Goal: Check status

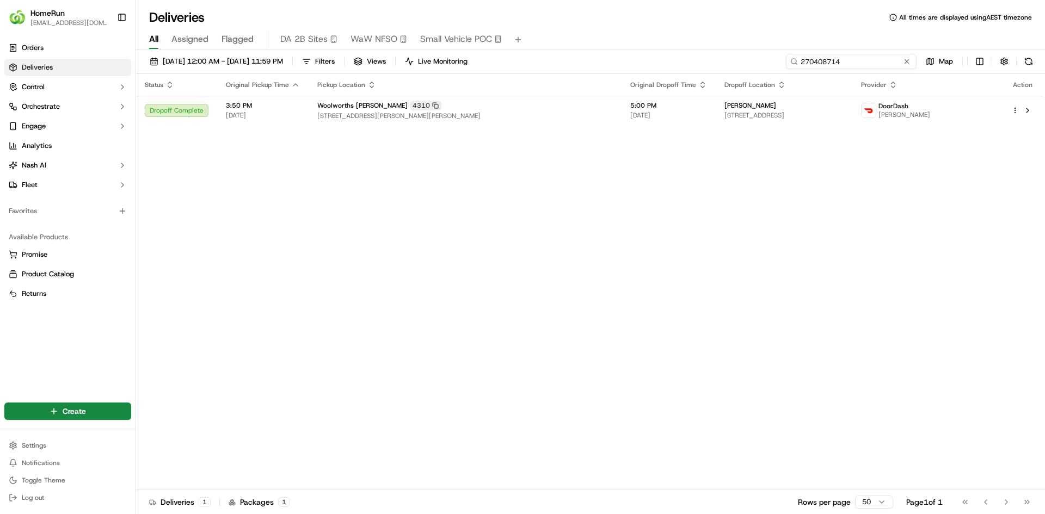
click at [836, 57] on input "270408714" at bounding box center [851, 61] width 131 height 15
paste input "571057"
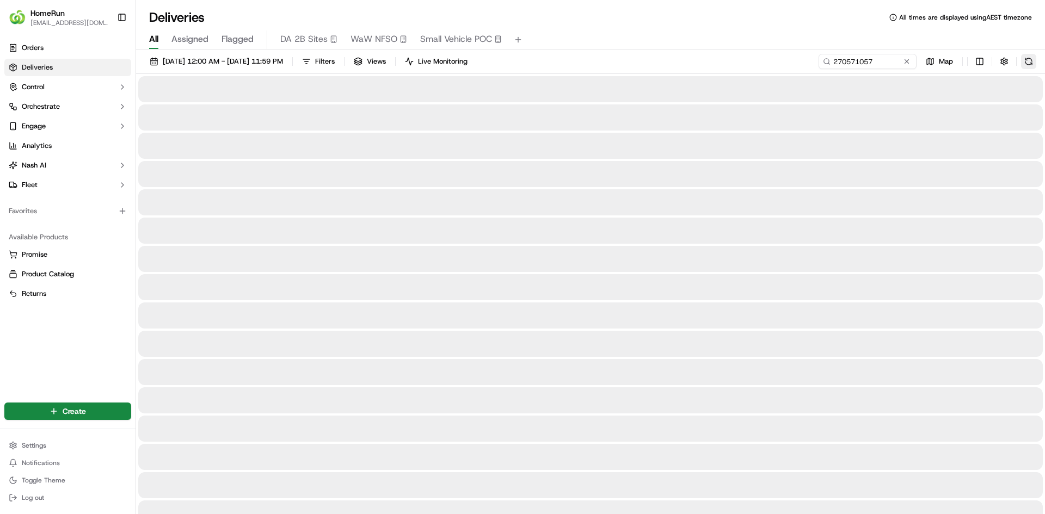
click at [1030, 62] on button at bounding box center [1028, 61] width 15 height 15
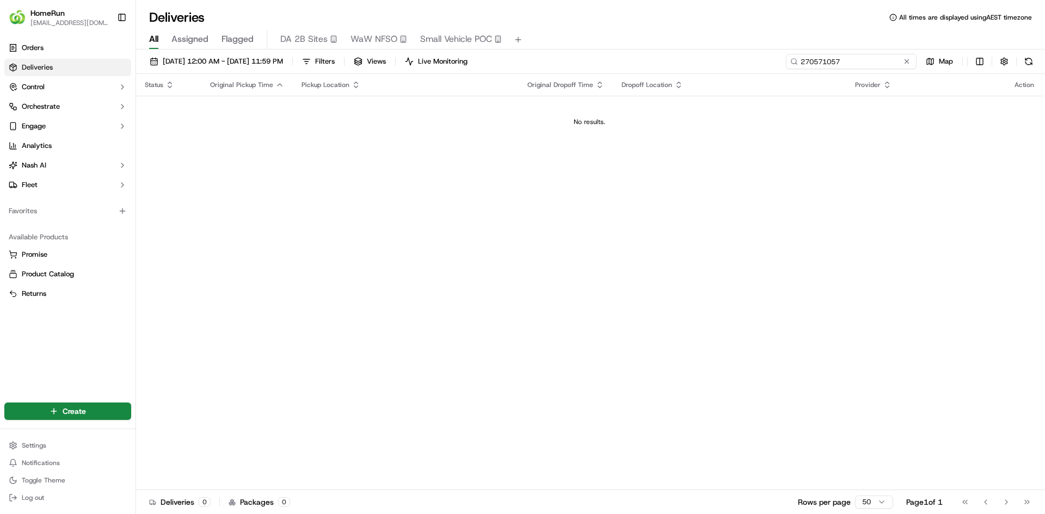
click at [859, 64] on input "270571057" at bounding box center [851, 61] width 131 height 15
paste input "4791"
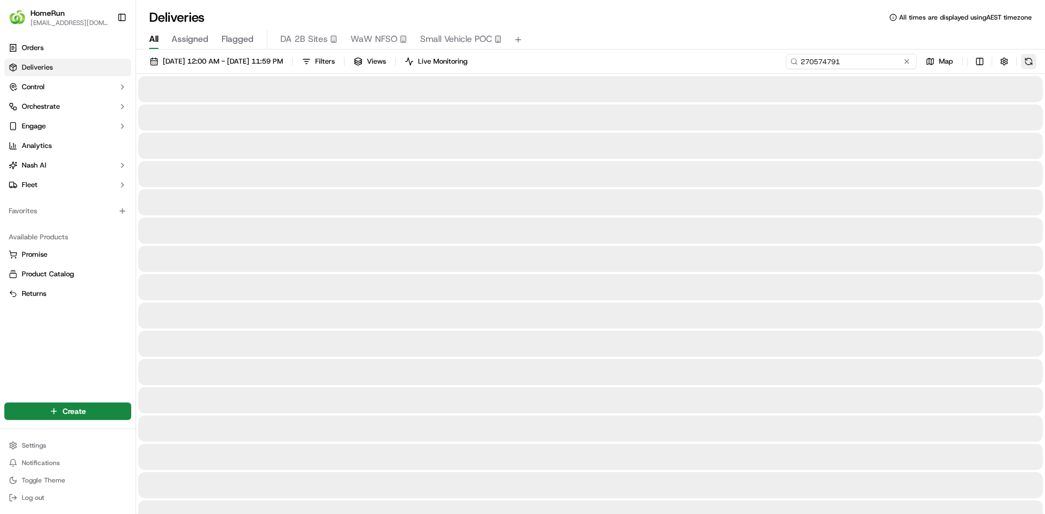
type input "270574791"
click at [1026, 61] on button at bounding box center [1028, 61] width 15 height 15
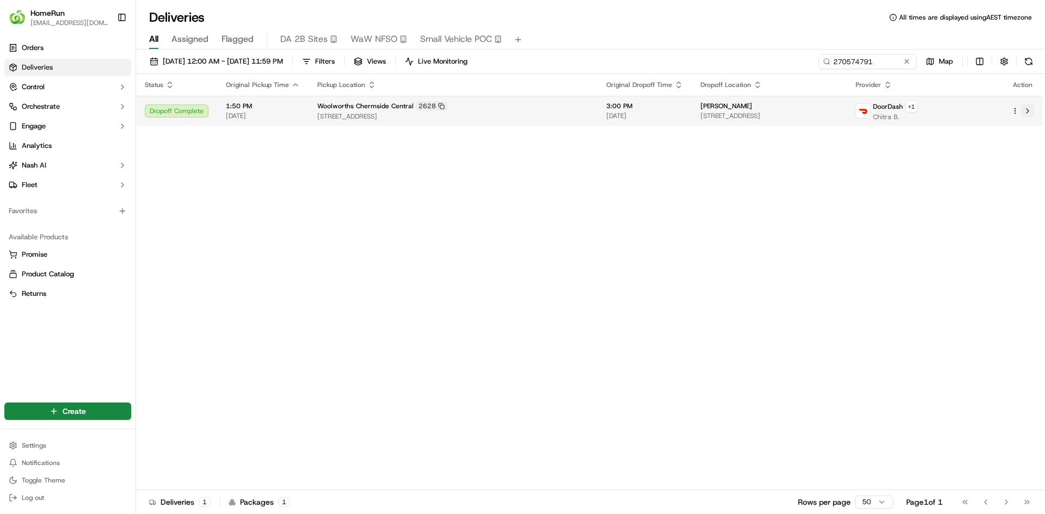
click at [1027, 113] on button at bounding box center [1027, 110] width 13 height 13
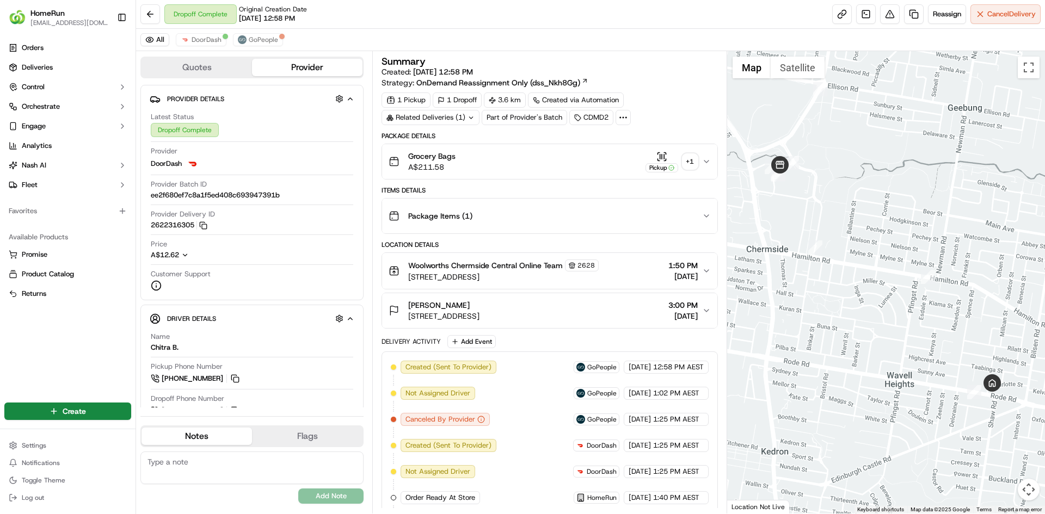
click at [687, 161] on div "+ 1" at bounding box center [689, 161] width 15 height 15
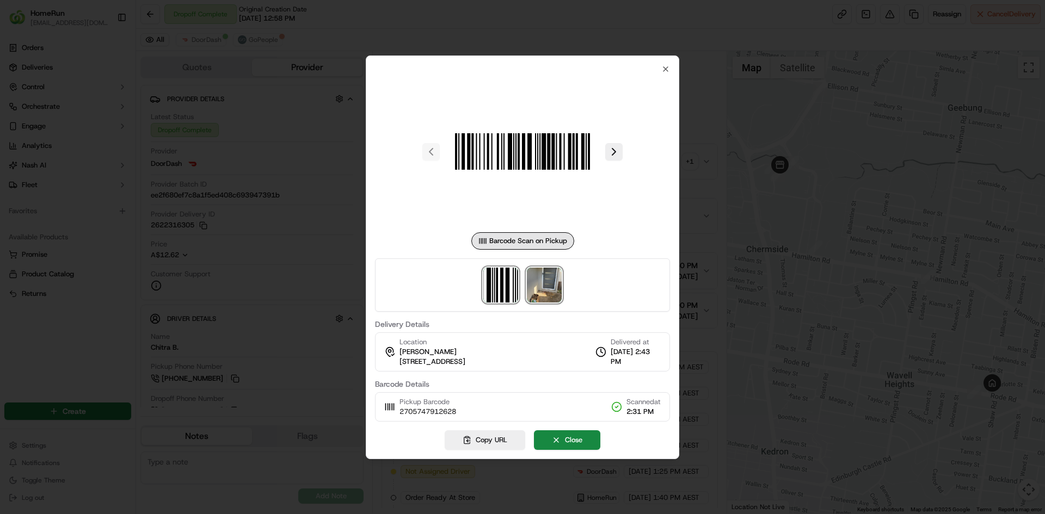
click at [549, 281] on img at bounding box center [544, 285] width 35 height 35
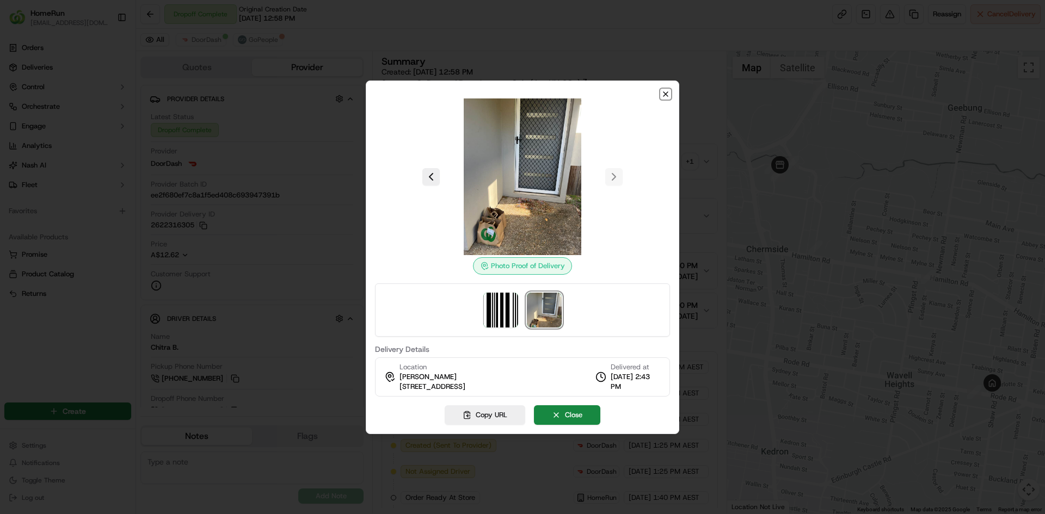
click at [666, 95] on icon "button" at bounding box center [665, 94] width 9 height 9
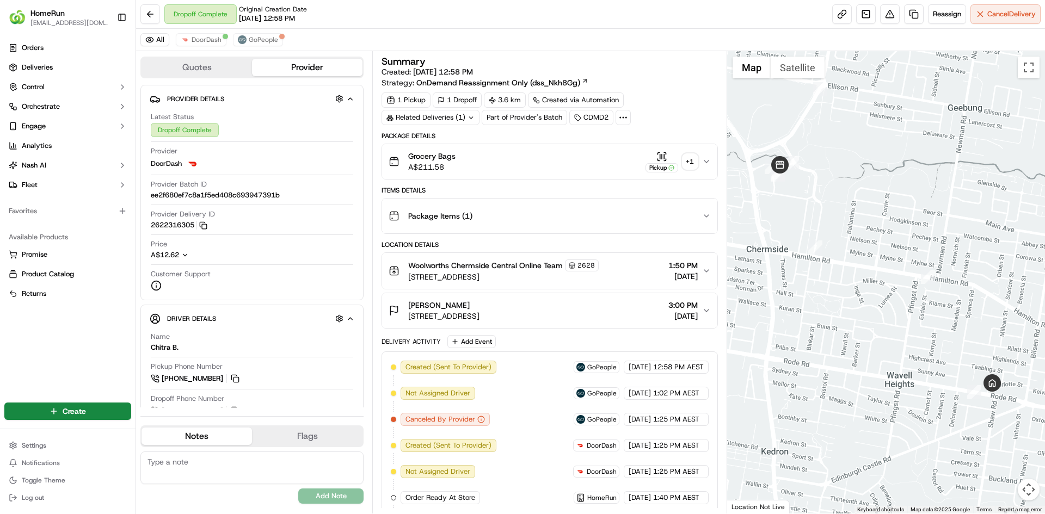
click at [461, 115] on div "Related Deliveries (1)" at bounding box center [430, 117] width 98 height 15
